Goal: Check status: Check status

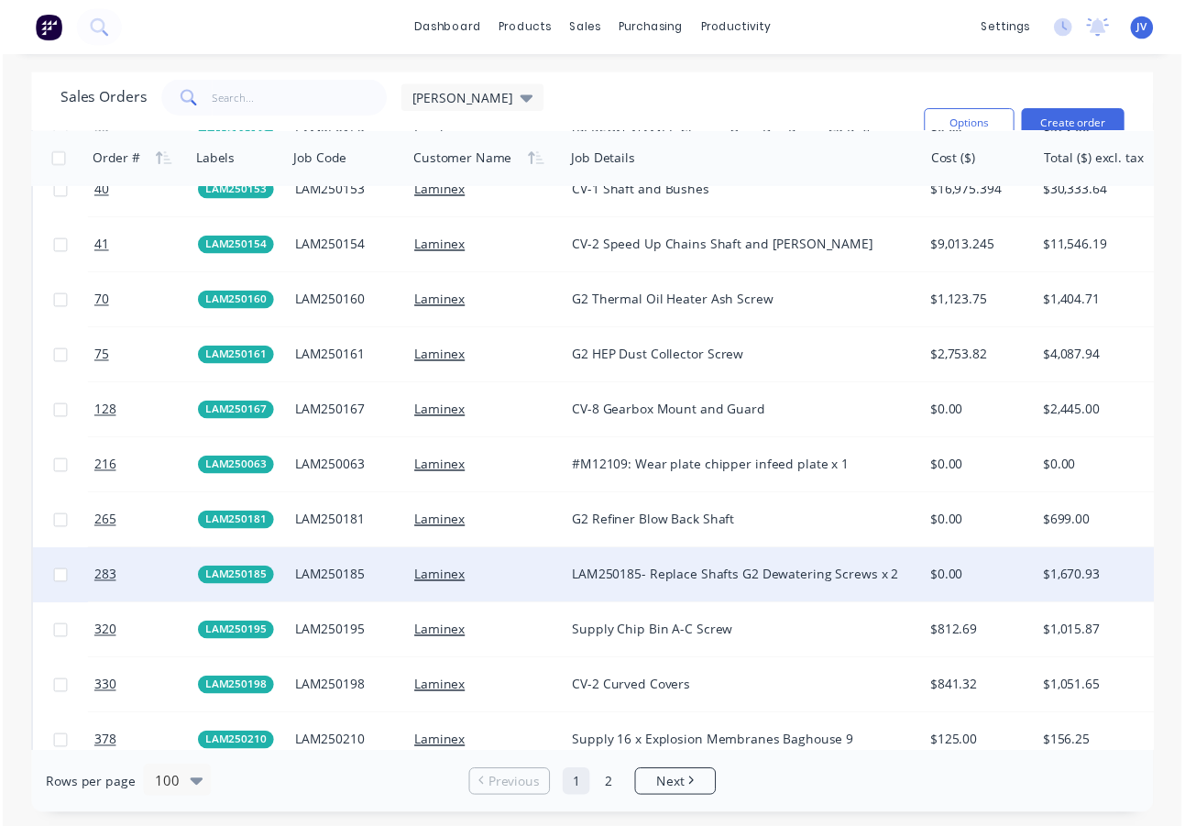
scroll to position [2292, 0]
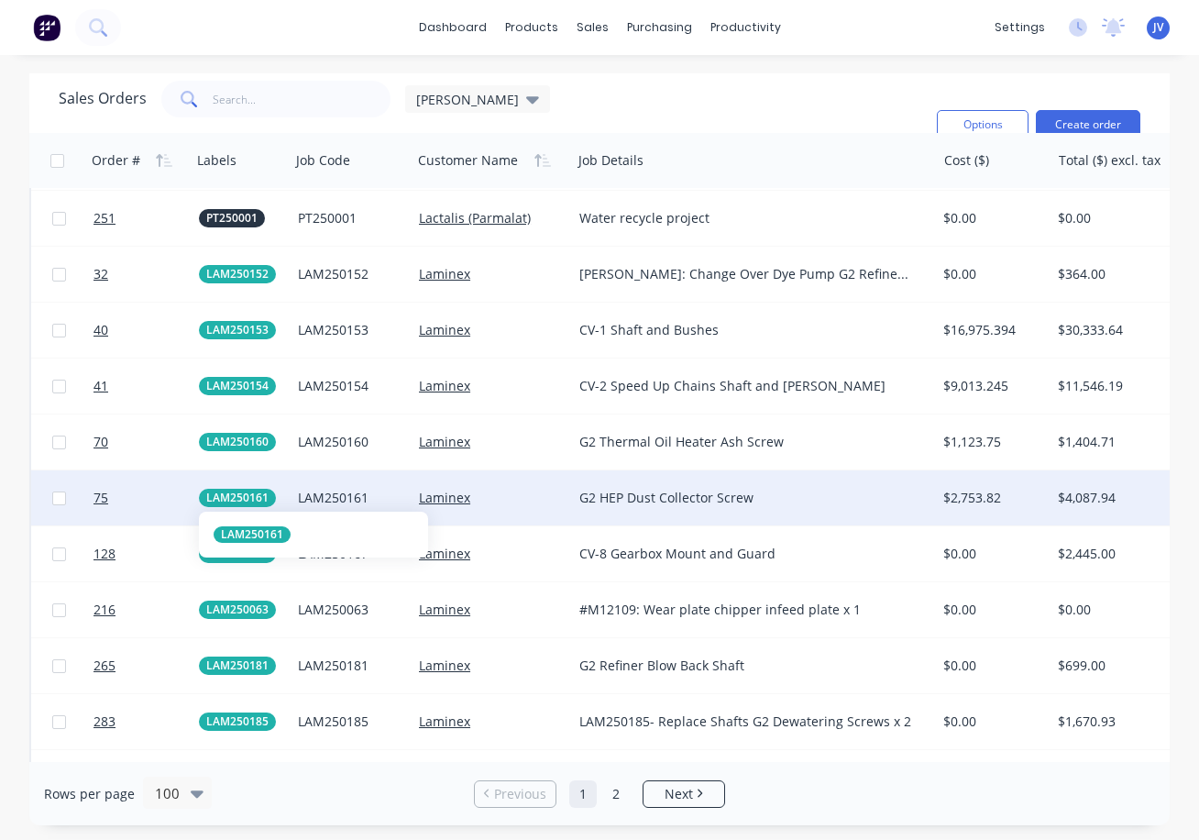
click at [225, 496] on span "LAM250161" at bounding box center [237, 498] width 62 height 18
click at [348, 498] on div "LAM250161" at bounding box center [349, 498] width 102 height 18
click at [455, 502] on link "Laminex" at bounding box center [444, 497] width 51 height 17
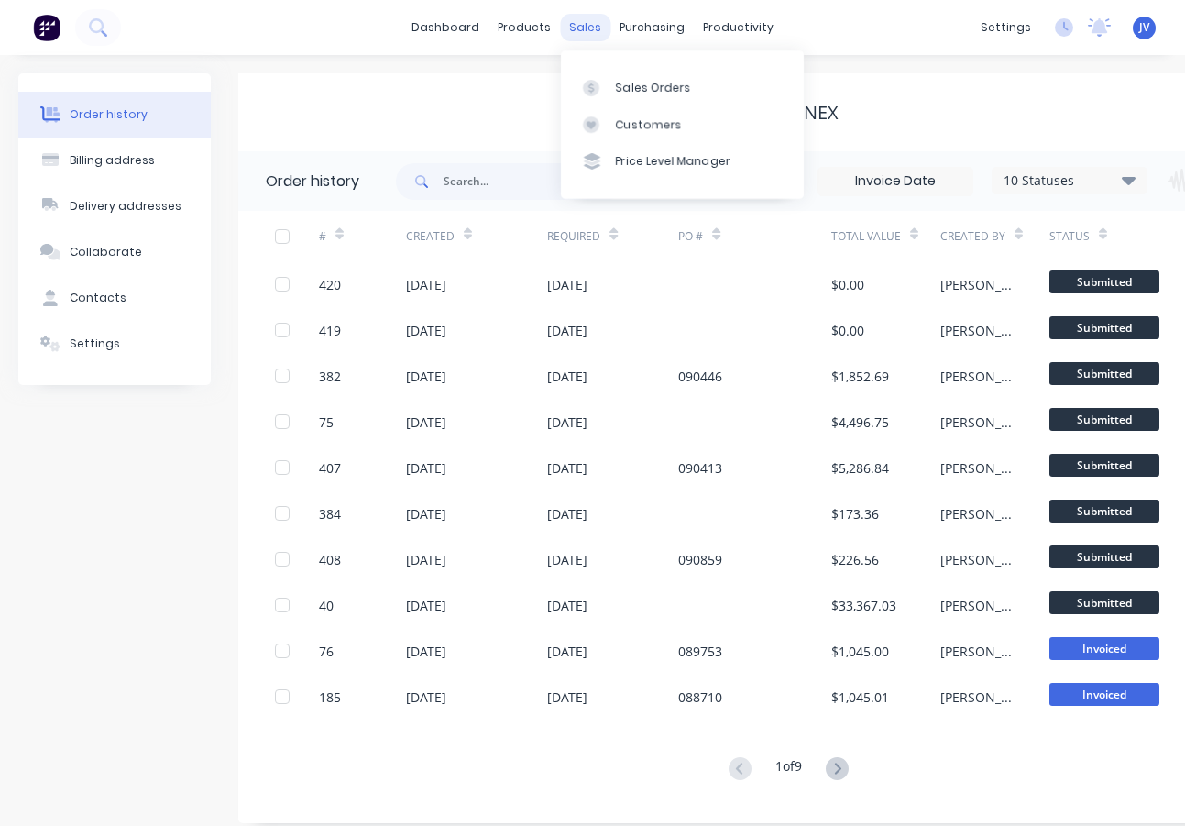
click at [583, 22] on div "sales" at bounding box center [585, 27] width 50 height 27
click at [643, 80] on div "Sales Orders" at bounding box center [653, 88] width 75 height 16
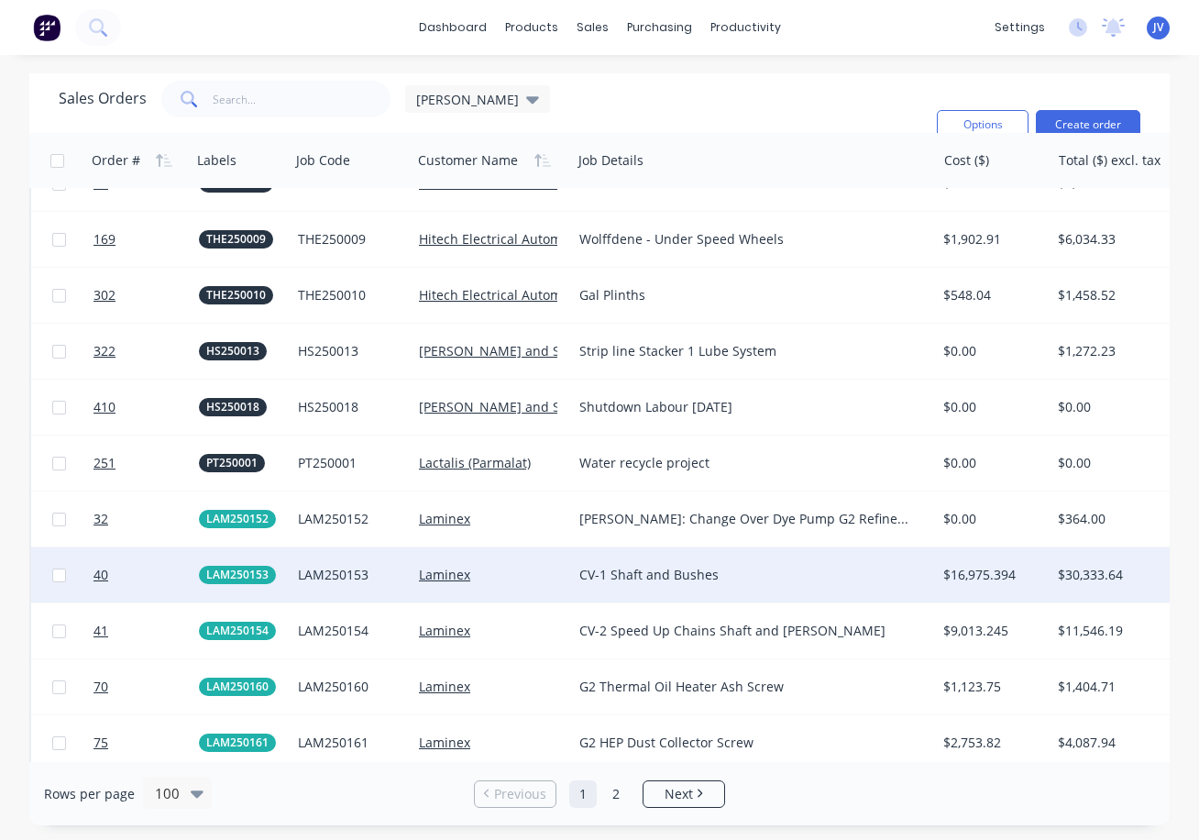
scroll to position [2292, 0]
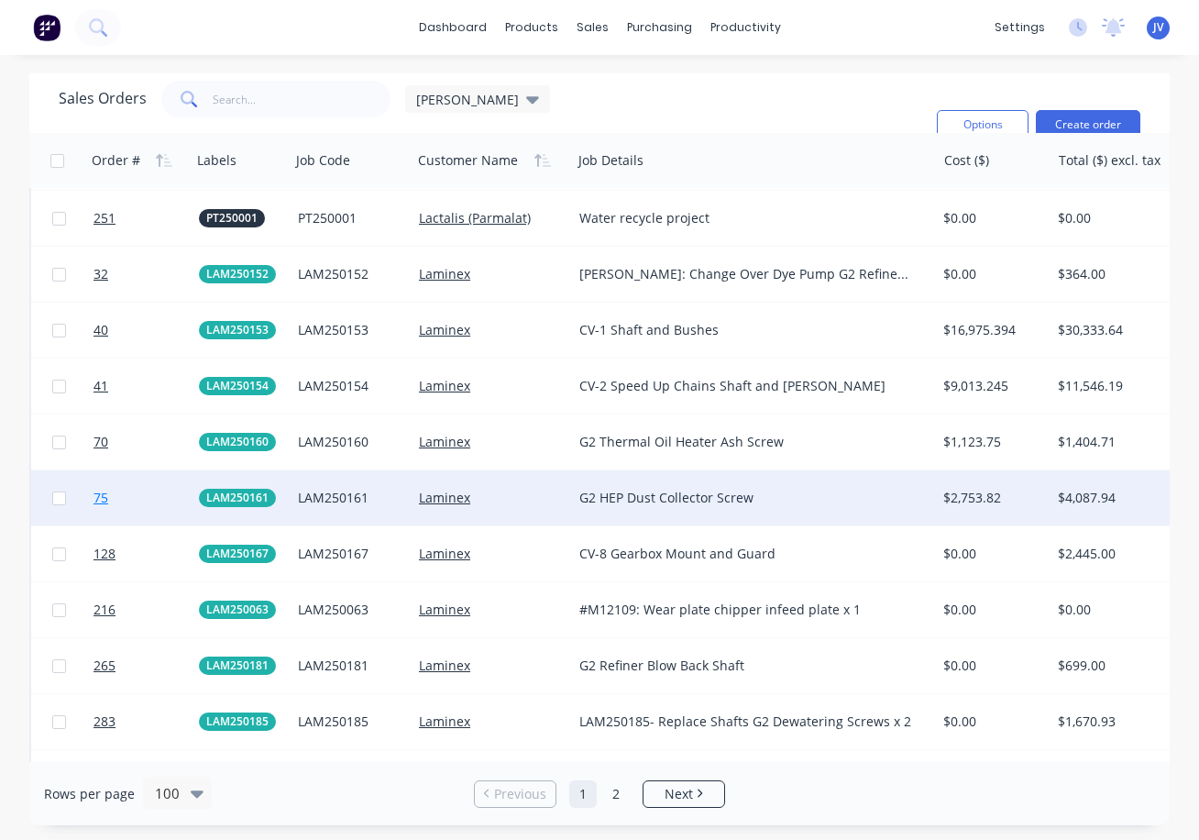
click at [102, 499] on span "75" at bounding box center [100, 498] width 15 height 18
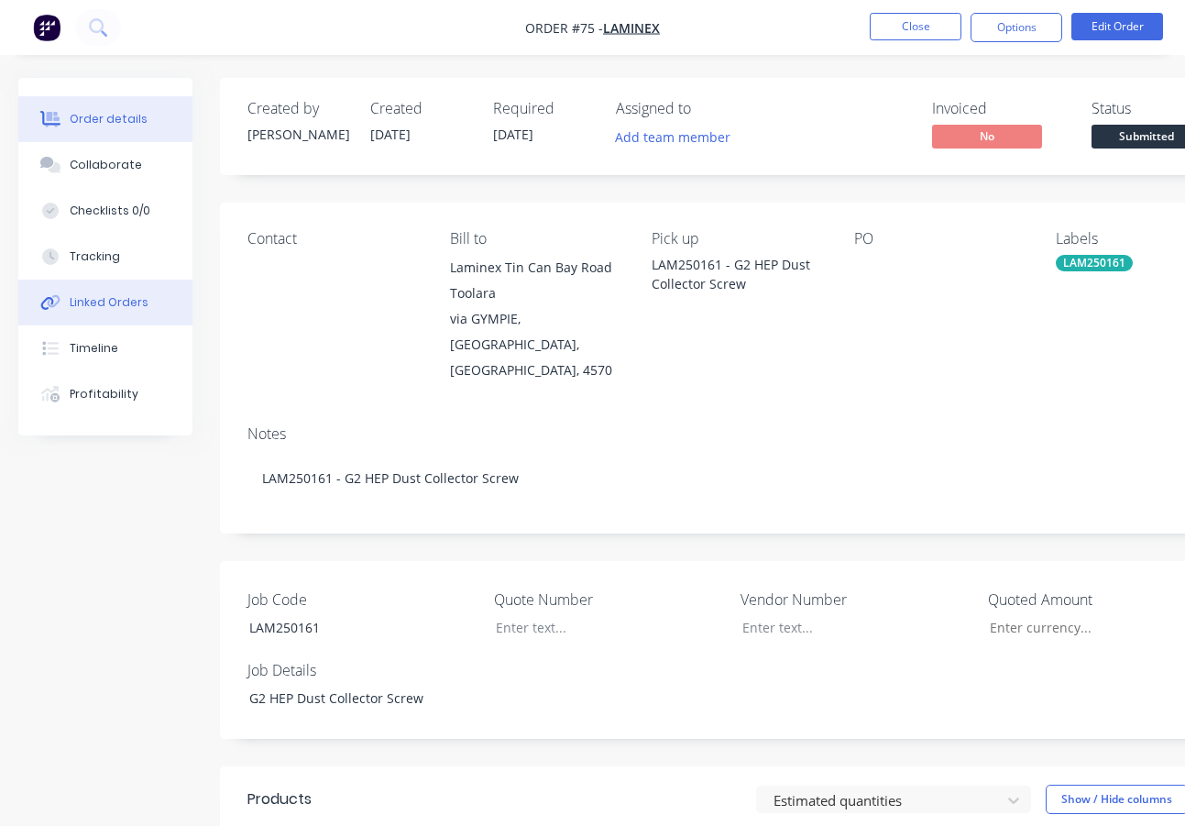
click at [110, 298] on div "Linked Orders" at bounding box center [109, 302] width 79 height 16
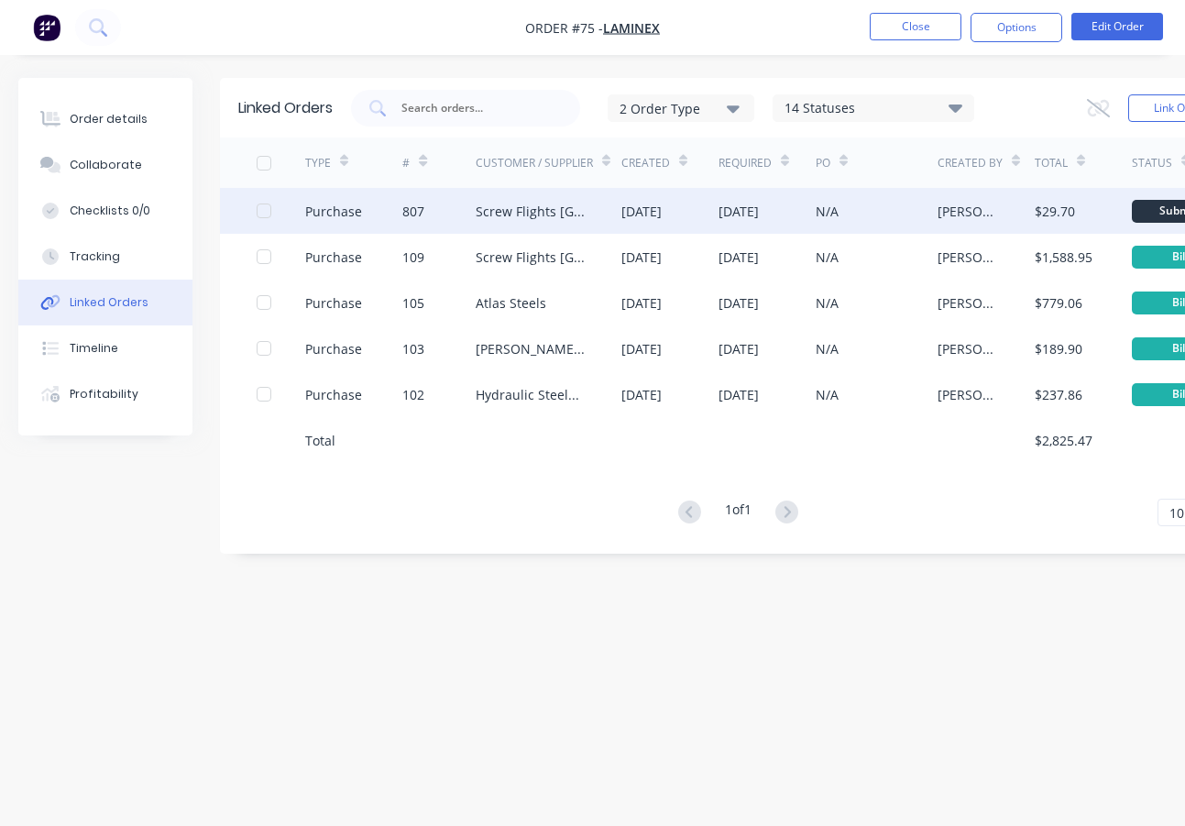
click at [415, 213] on div "807" at bounding box center [413, 211] width 22 height 19
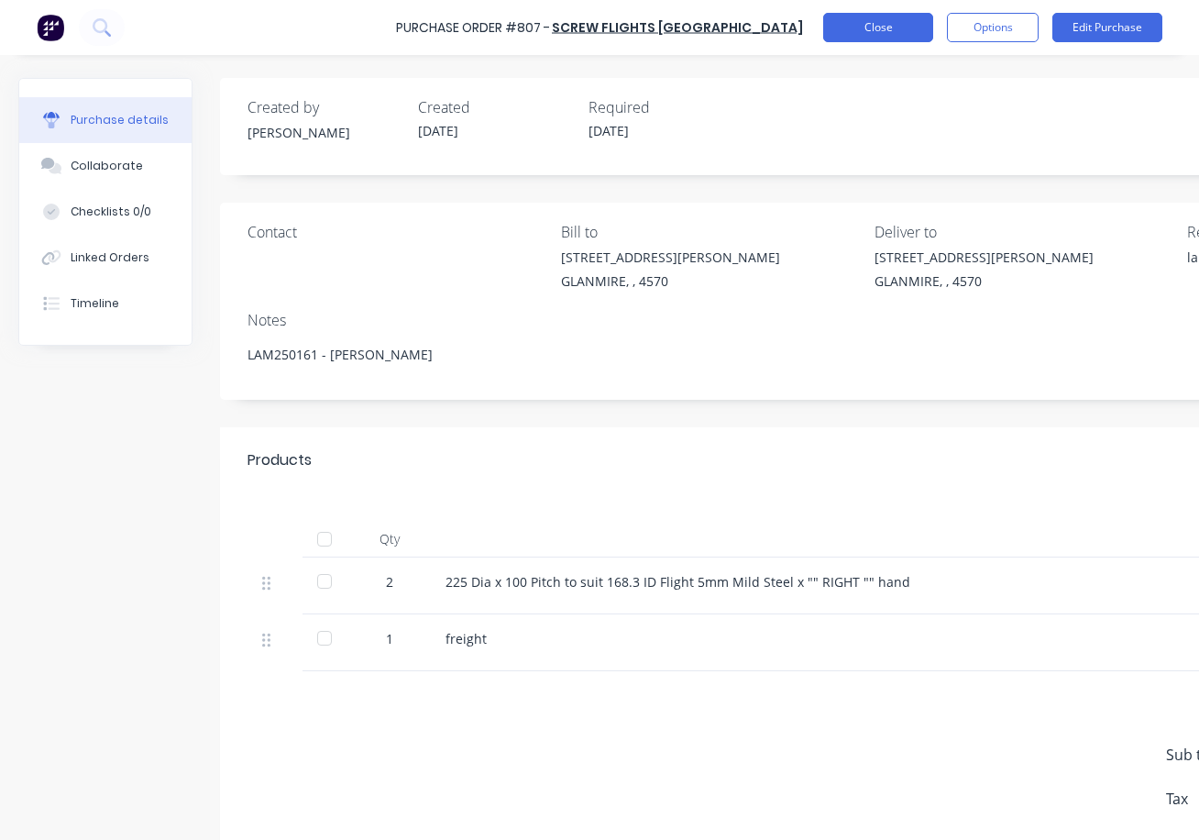
click at [882, 36] on button "Close" at bounding box center [878, 27] width 110 height 29
click at [896, 17] on button "Close" at bounding box center [878, 27] width 110 height 29
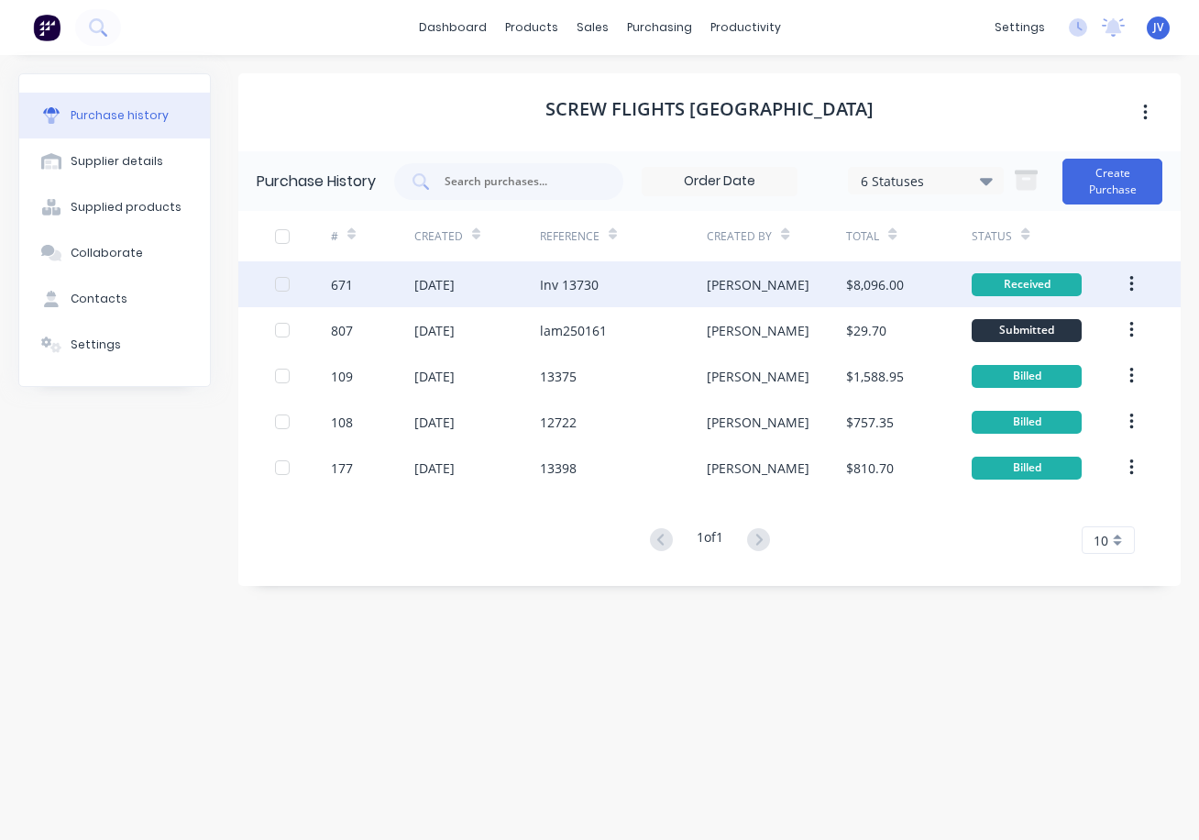
click at [339, 286] on div "671" at bounding box center [342, 284] width 22 height 19
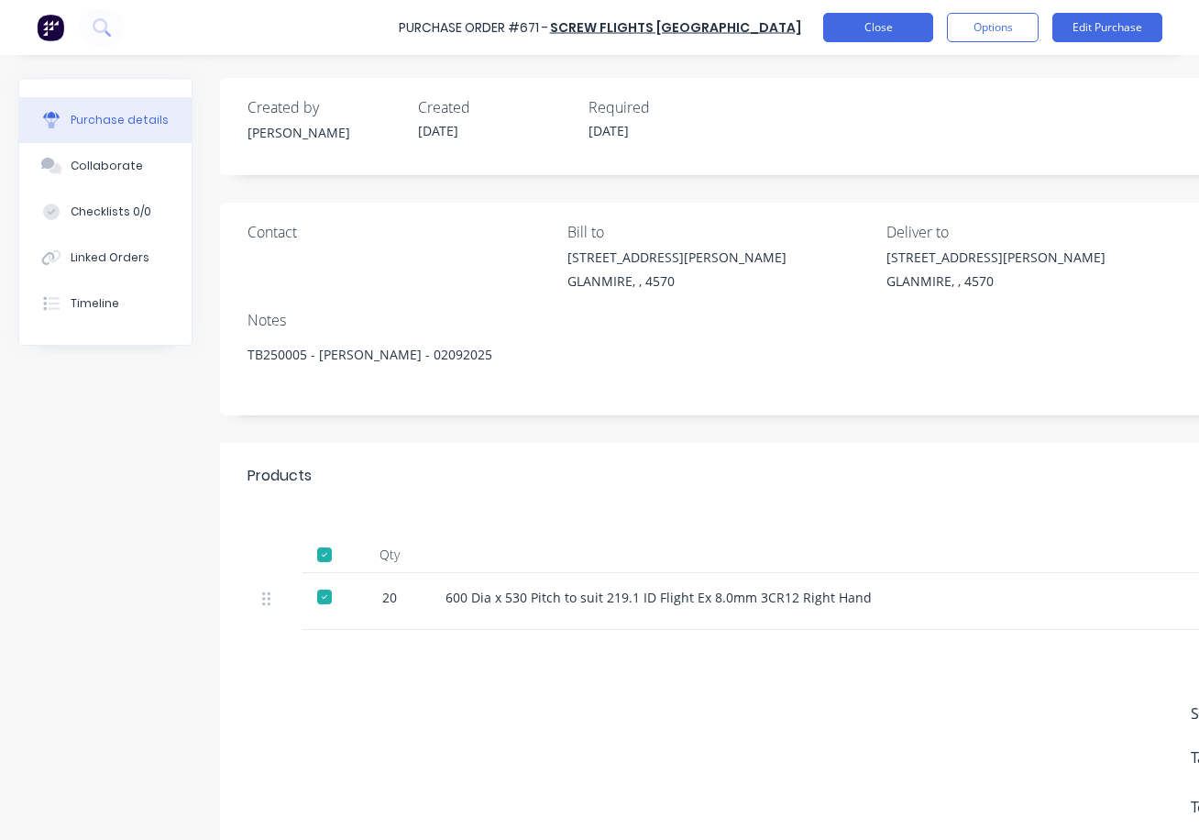
click at [874, 20] on button "Close" at bounding box center [878, 27] width 110 height 29
click at [887, 30] on button "Close" at bounding box center [878, 27] width 110 height 29
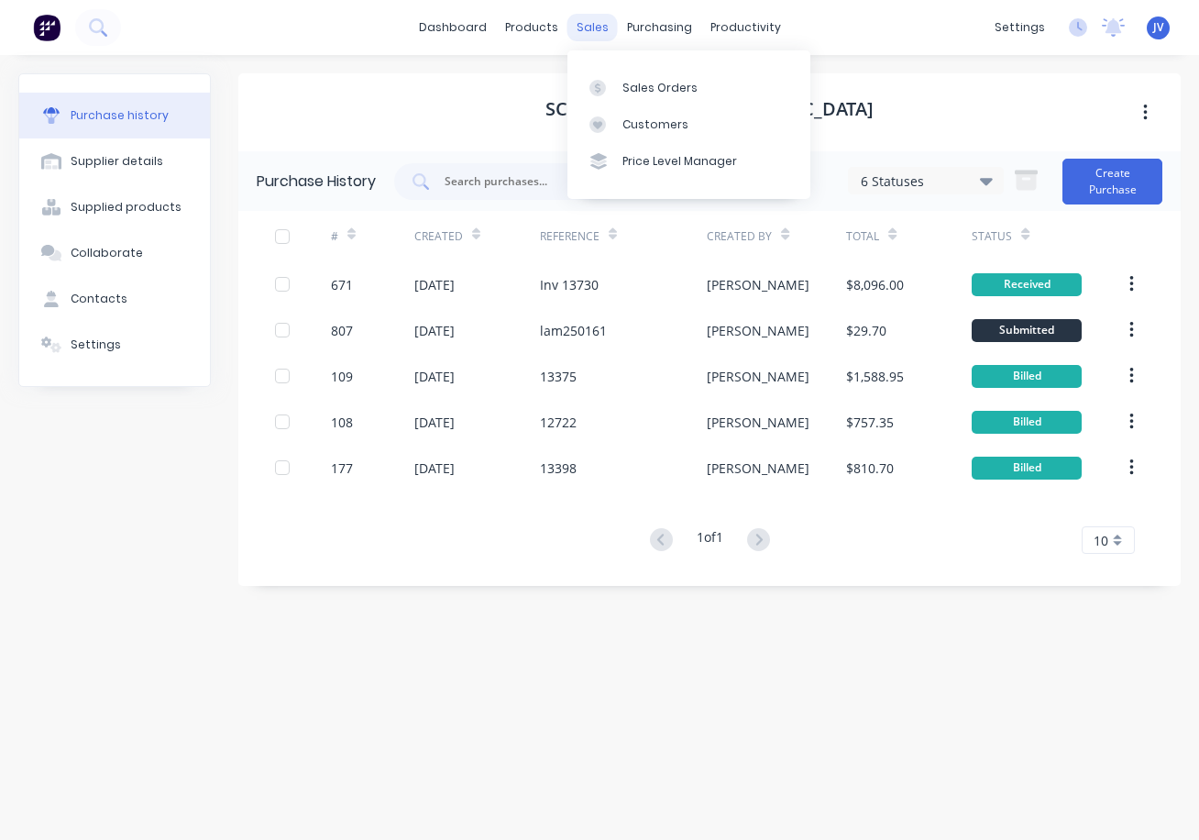
click at [597, 28] on div "sales" at bounding box center [592, 27] width 50 height 27
click at [659, 84] on div "Sales Orders" at bounding box center [659, 88] width 75 height 16
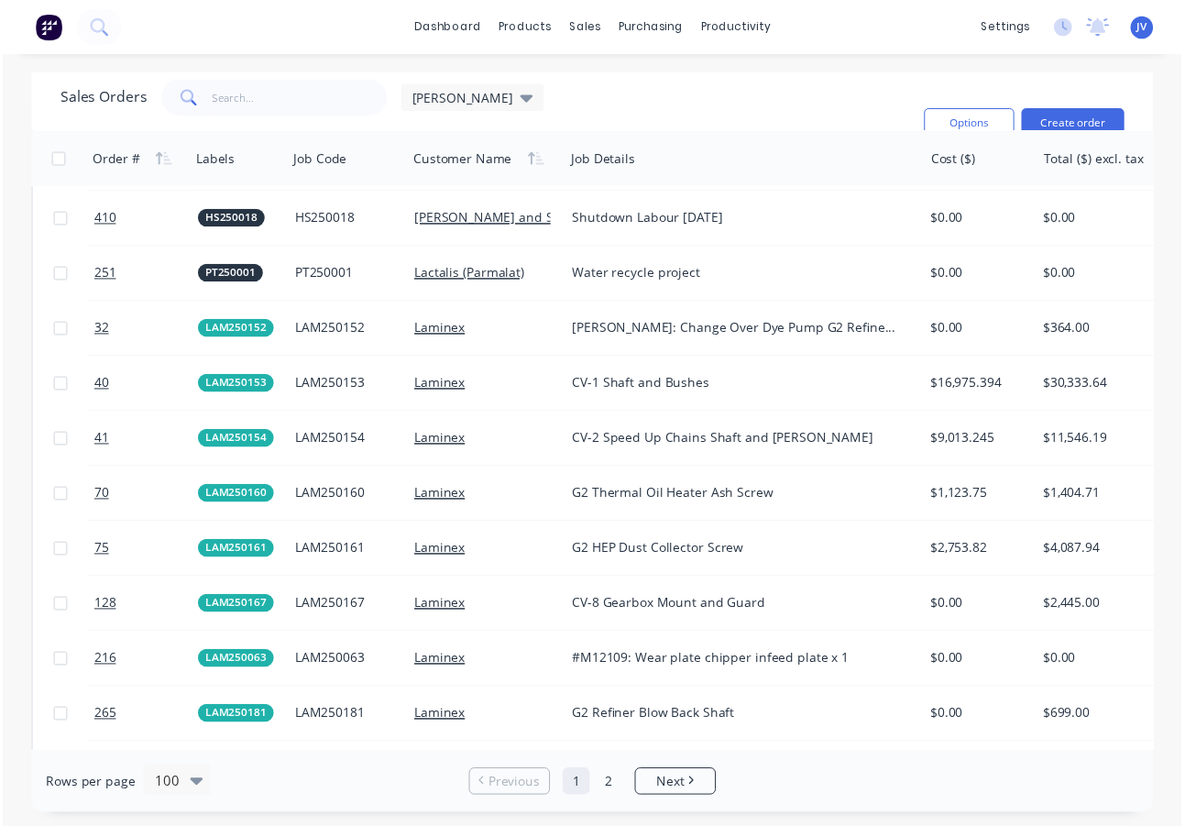
scroll to position [2292, 0]
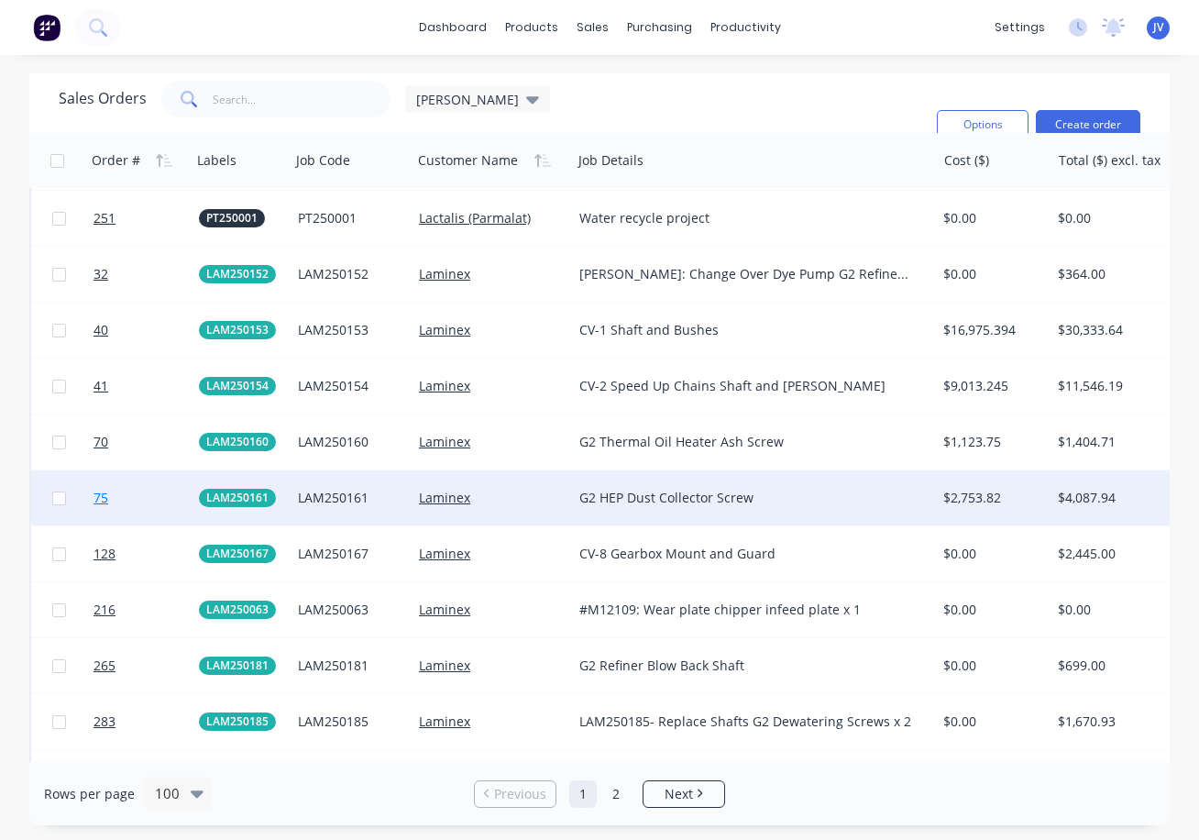
click at [108, 498] on span "75" at bounding box center [100, 498] width 15 height 18
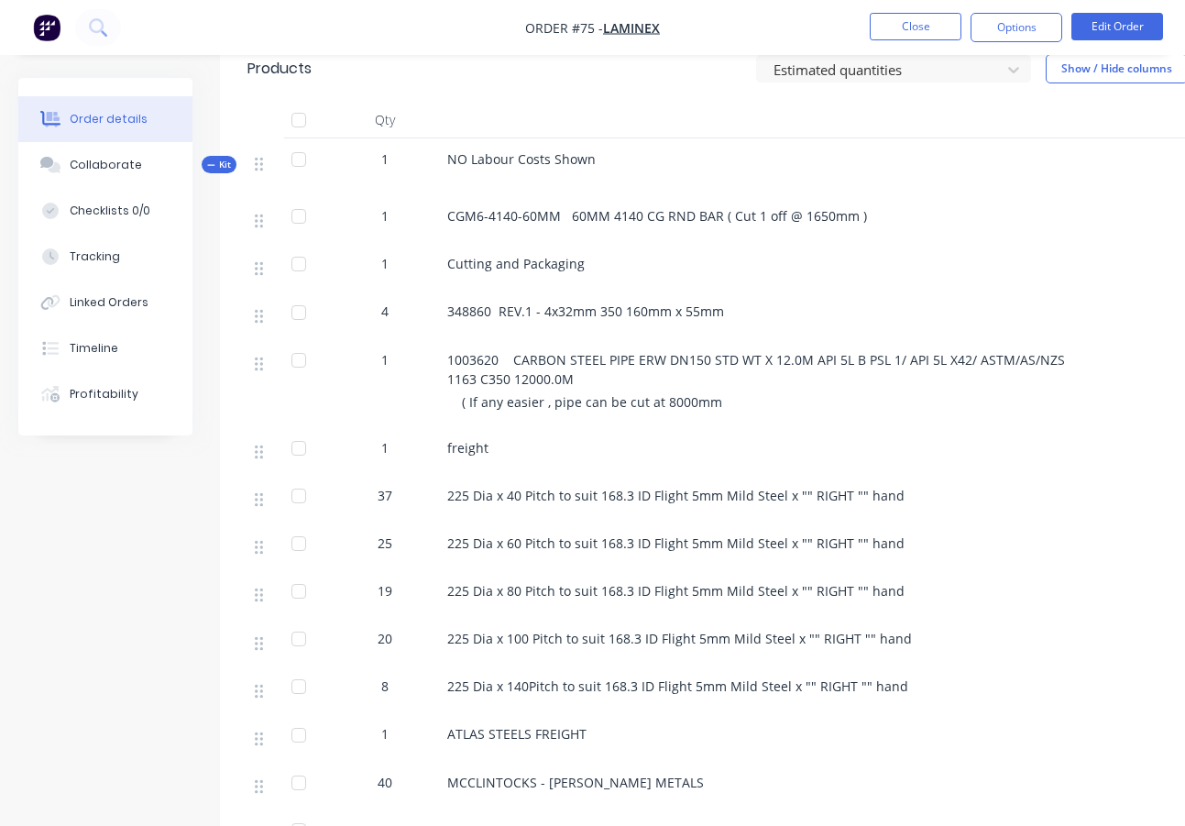
scroll to position [733, 0]
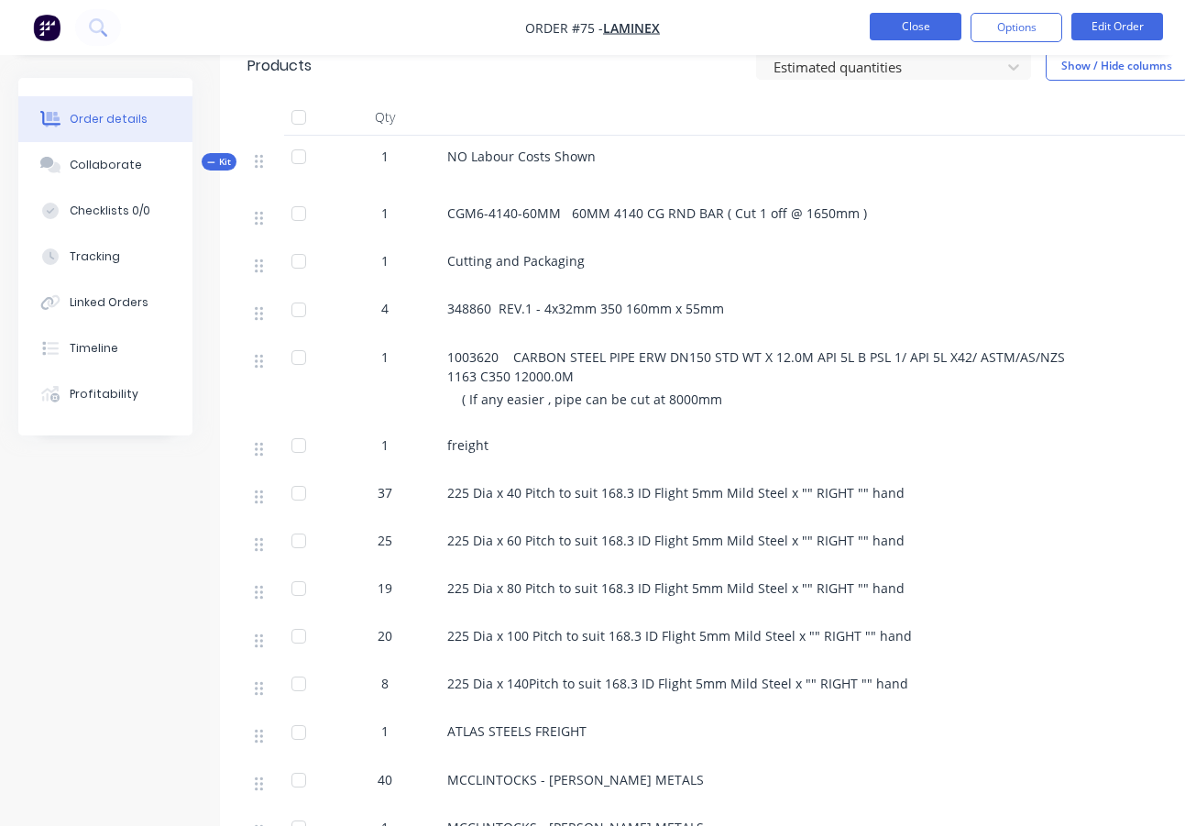
click at [921, 25] on button "Close" at bounding box center [916, 26] width 92 height 27
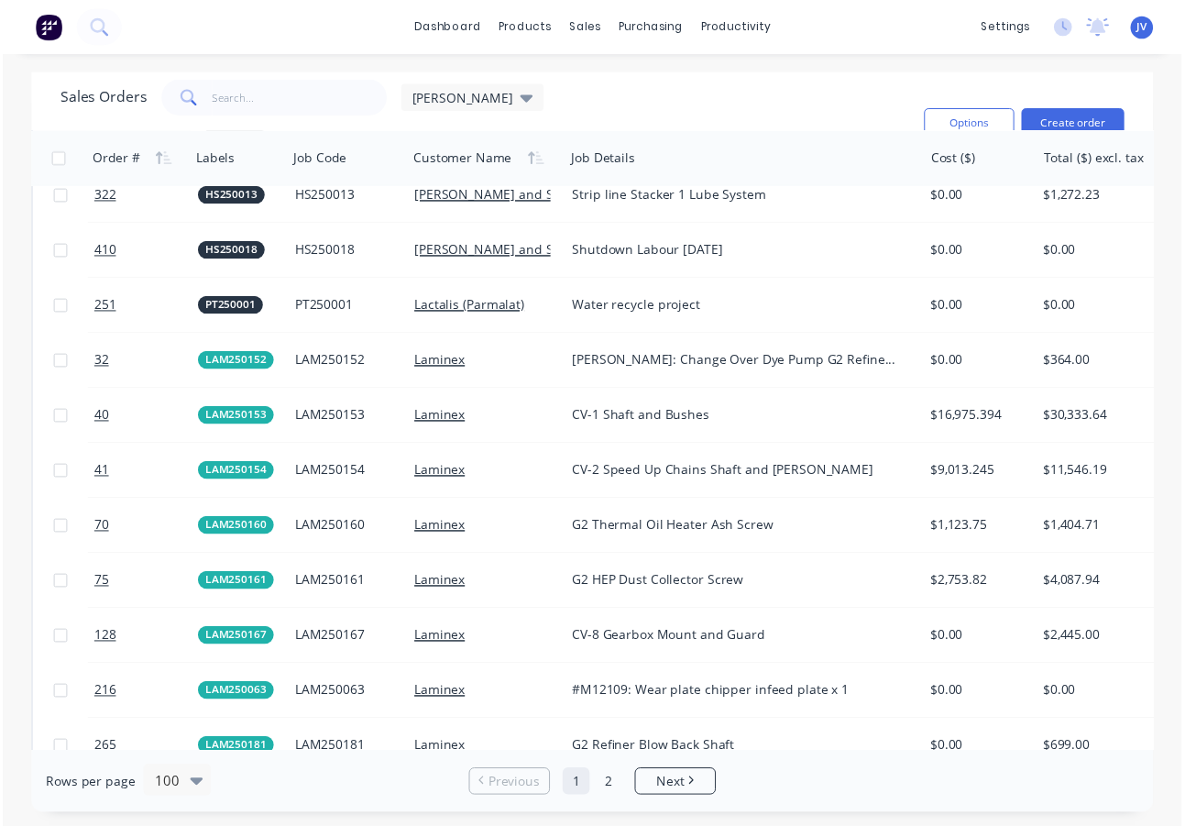
scroll to position [2292, 0]
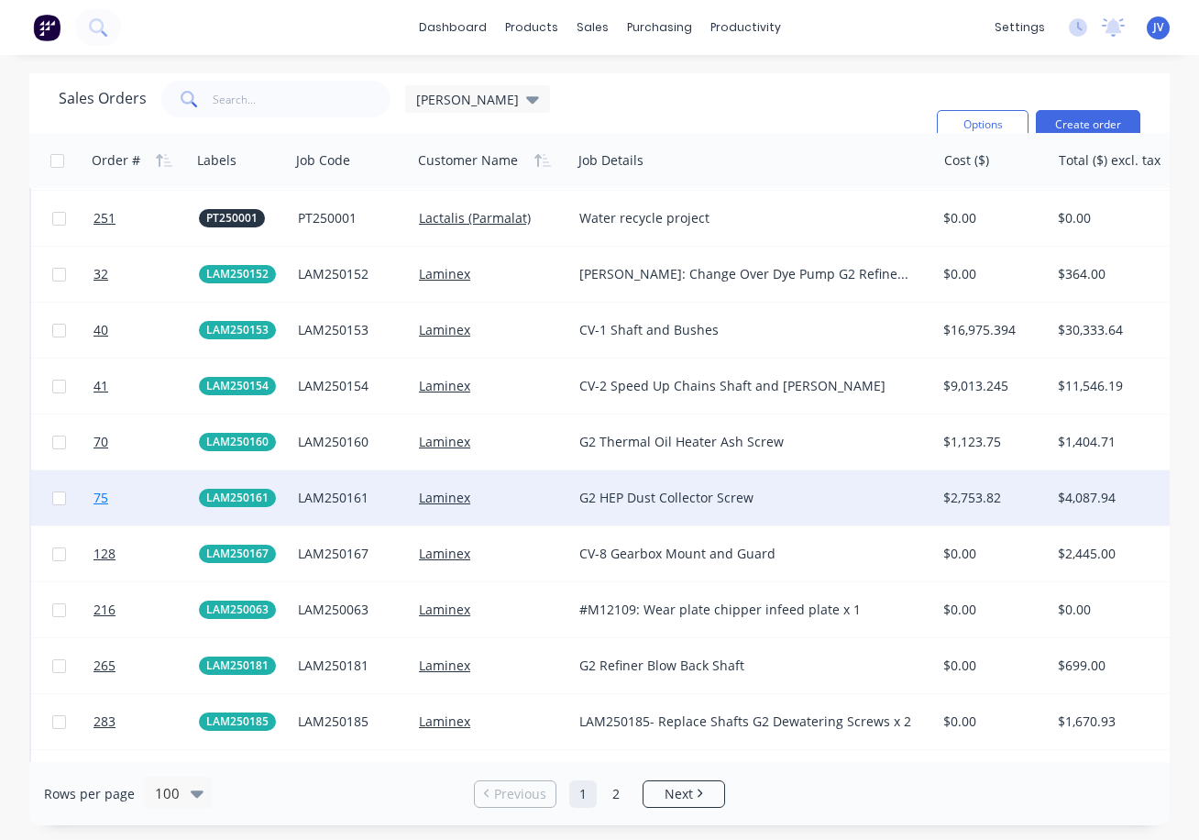
click at [101, 500] on span "75" at bounding box center [100, 498] width 15 height 18
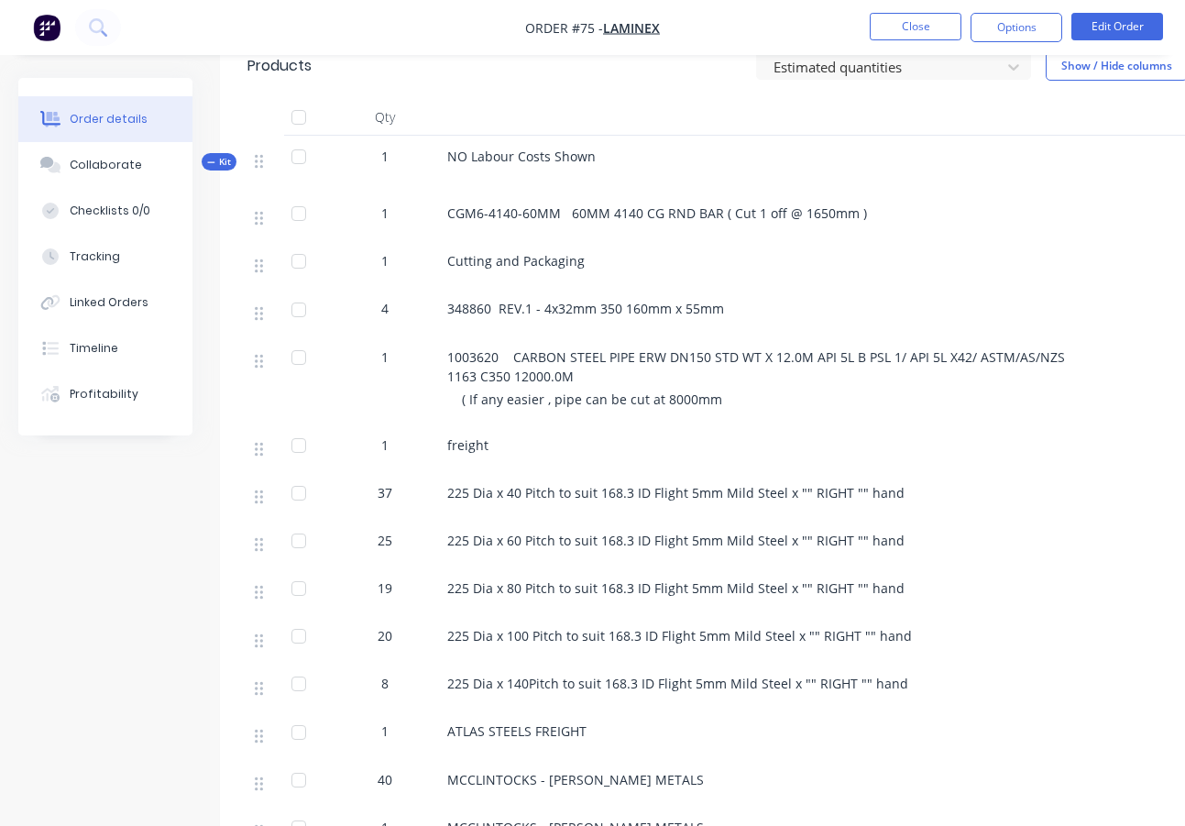
scroll to position [275, 0]
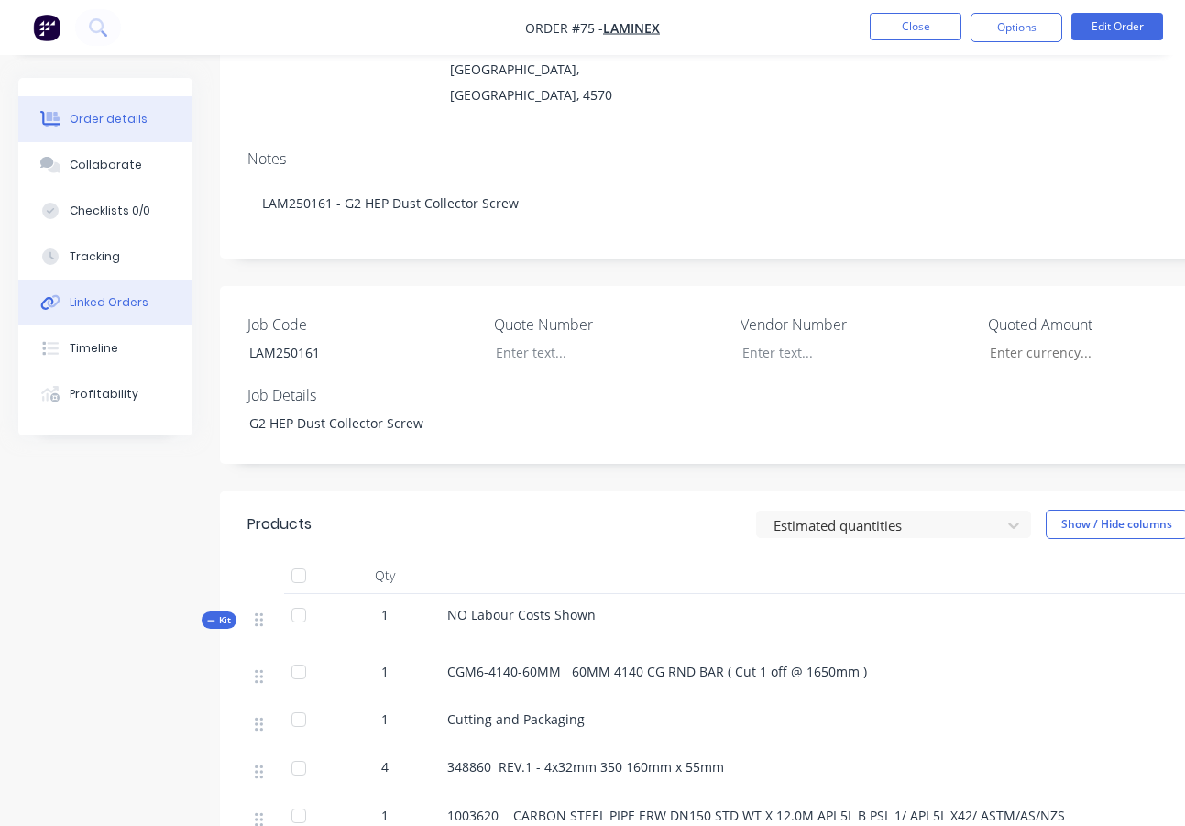
click at [106, 306] on div "Linked Orders" at bounding box center [109, 302] width 79 height 16
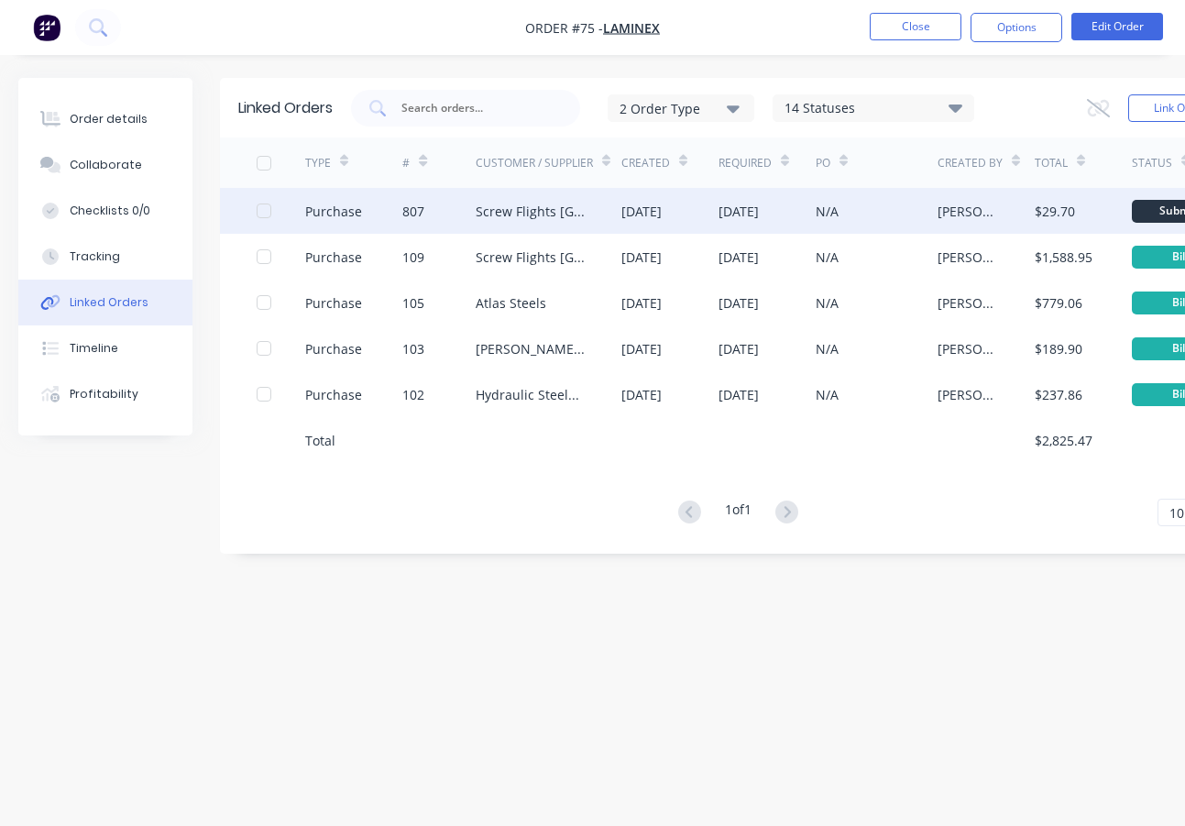
click at [413, 202] on div "807" at bounding box center [413, 211] width 22 height 19
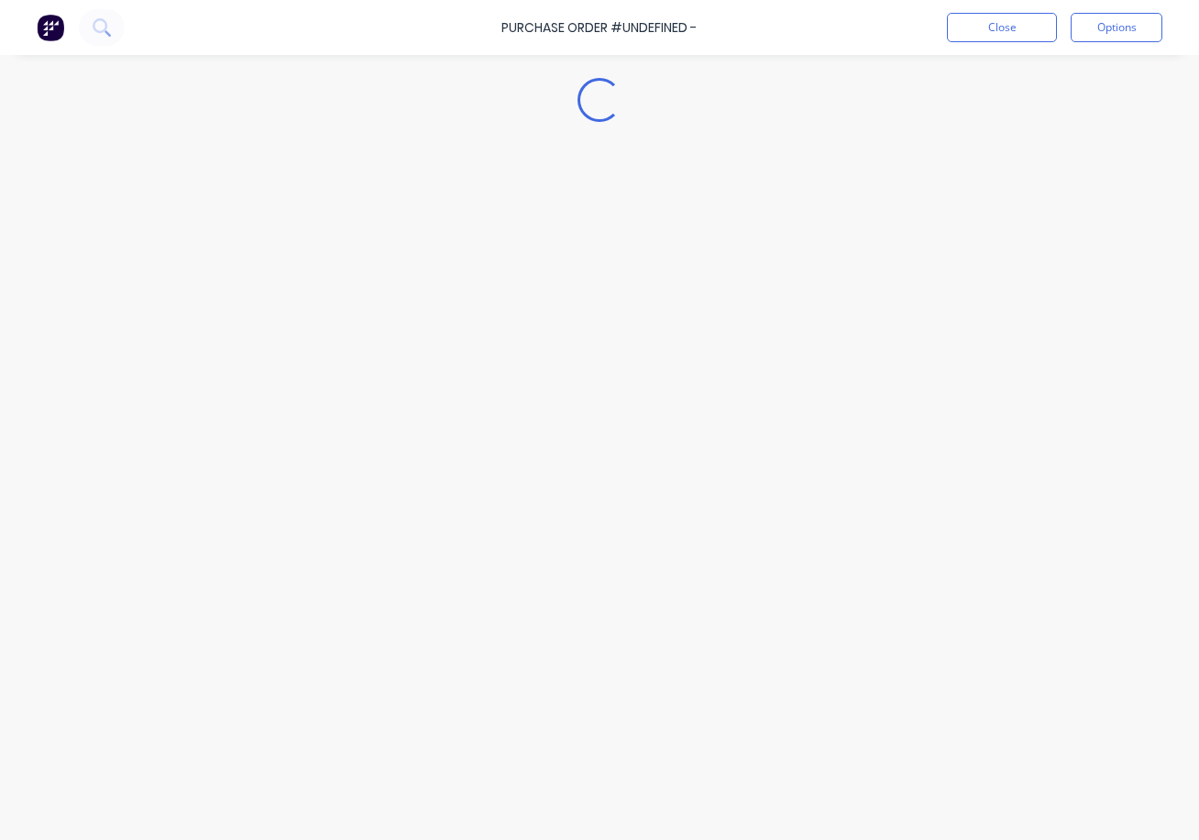
type textarea "x"
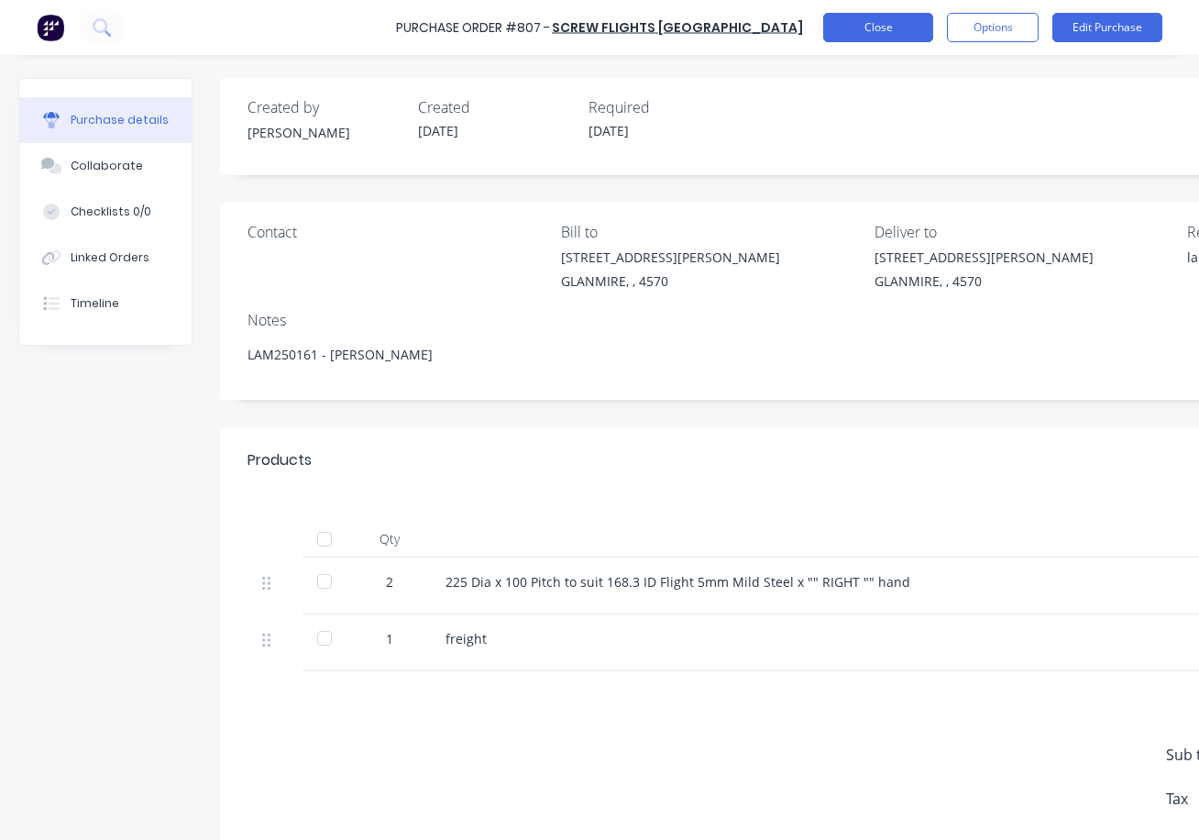
click at [874, 25] on button "Close" at bounding box center [878, 27] width 110 height 29
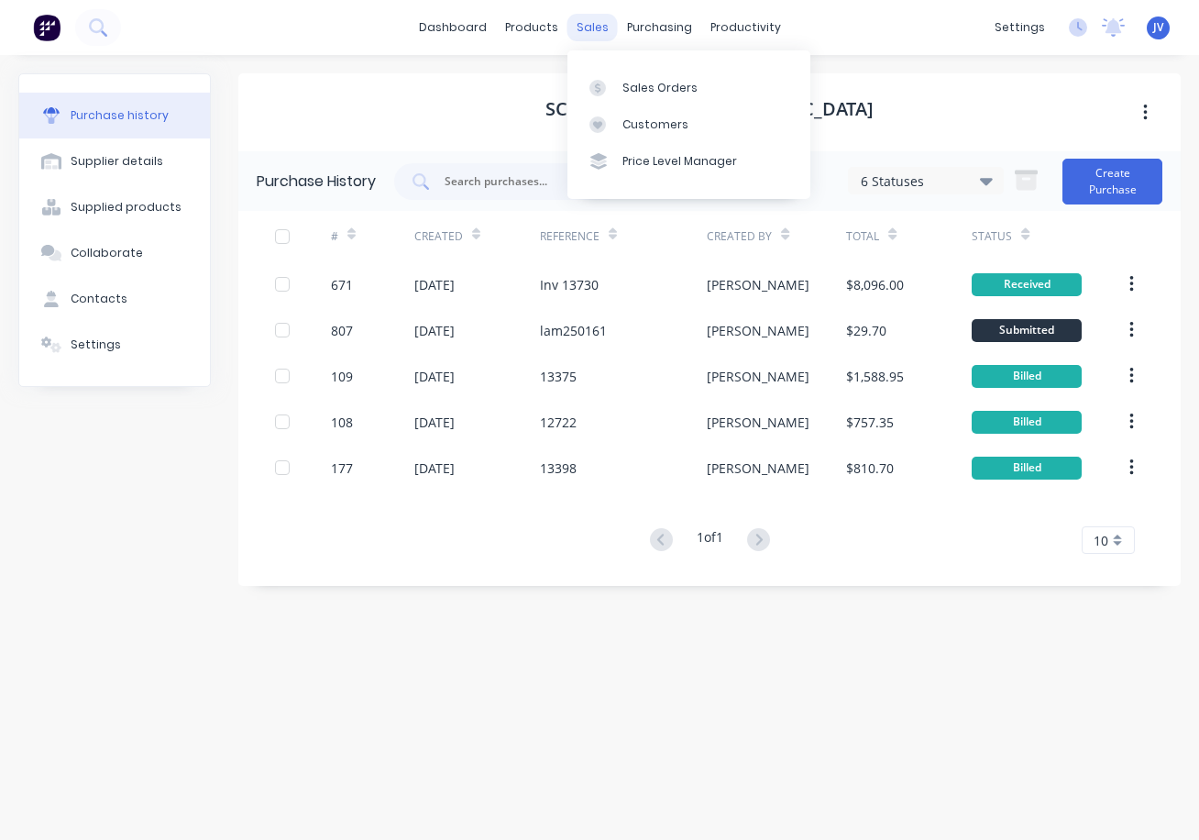
click at [598, 23] on div "sales" at bounding box center [592, 27] width 50 height 27
click at [654, 91] on div "Sales Orders" at bounding box center [659, 88] width 75 height 16
